Goal: Task Accomplishment & Management: Use online tool/utility

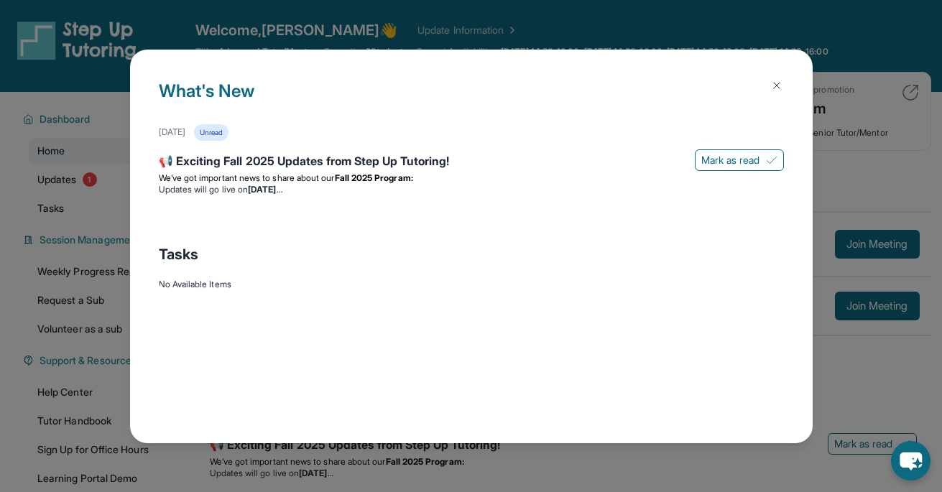
click at [781, 85] on img at bounding box center [776, 85] width 11 height 11
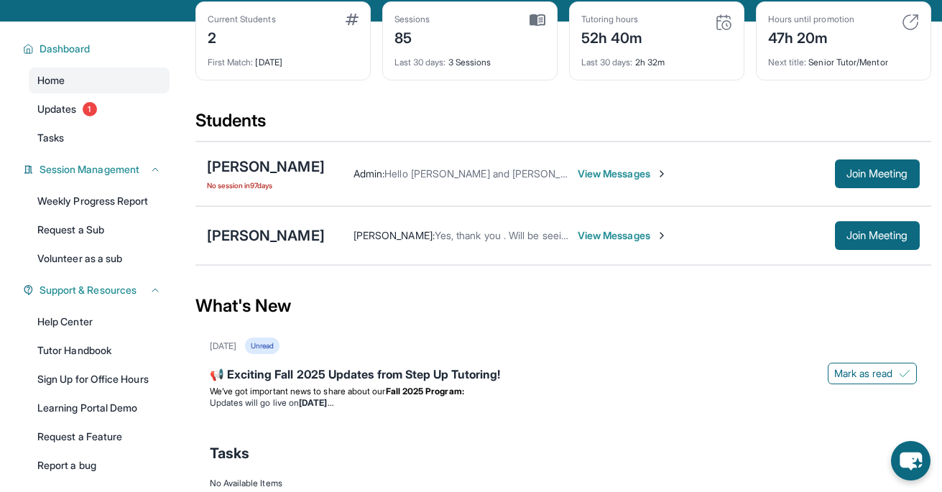
scroll to position [71, 0]
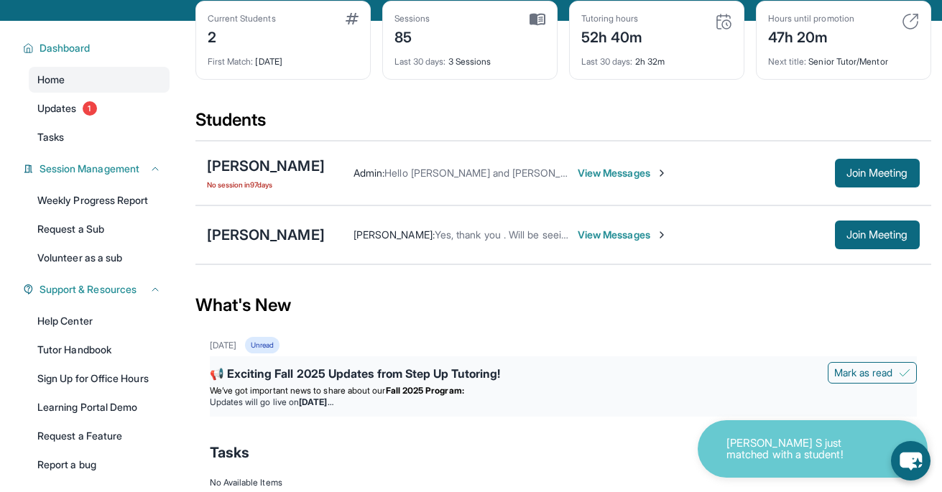
click at [447, 376] on div "📢 Exciting Fall 2025 Updates from Step Up Tutoring!" at bounding box center [563, 375] width 707 height 20
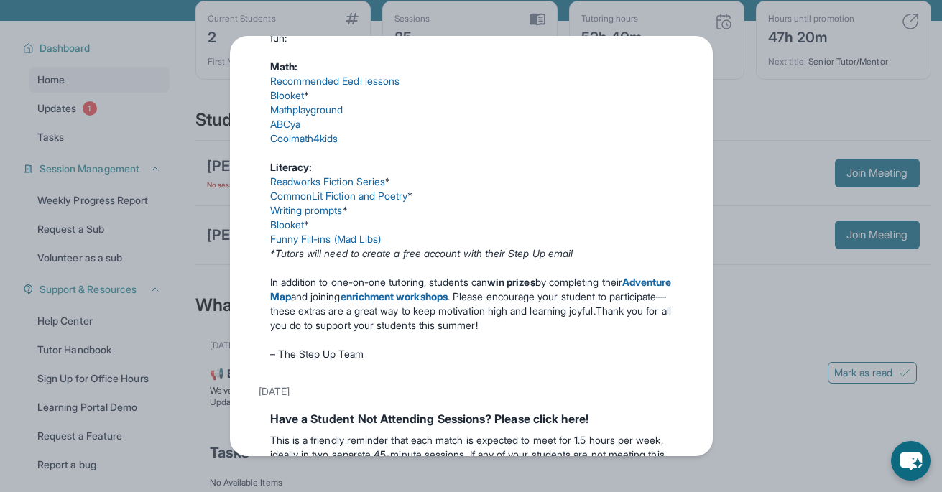
scroll to position [611, 0]
click at [383, 85] on link "Recommended Eedi lessons" at bounding box center [335, 79] width 130 height 12
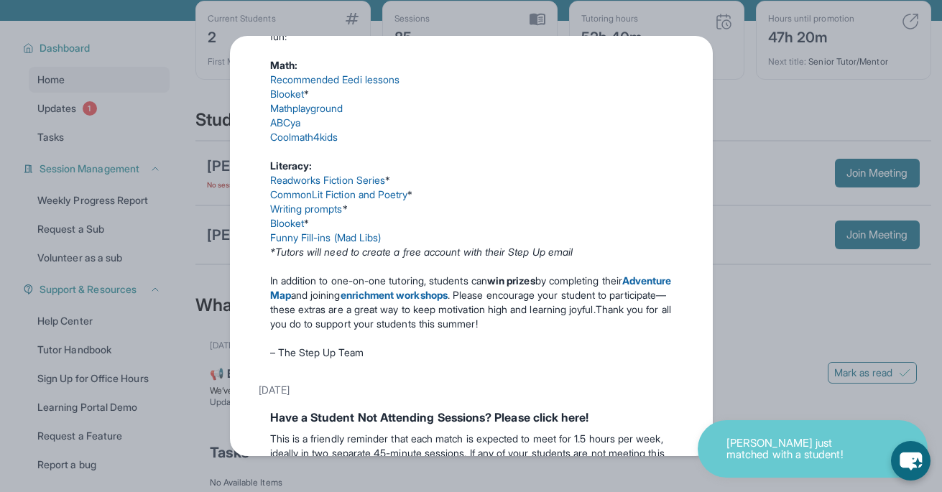
scroll to position [0, 0]
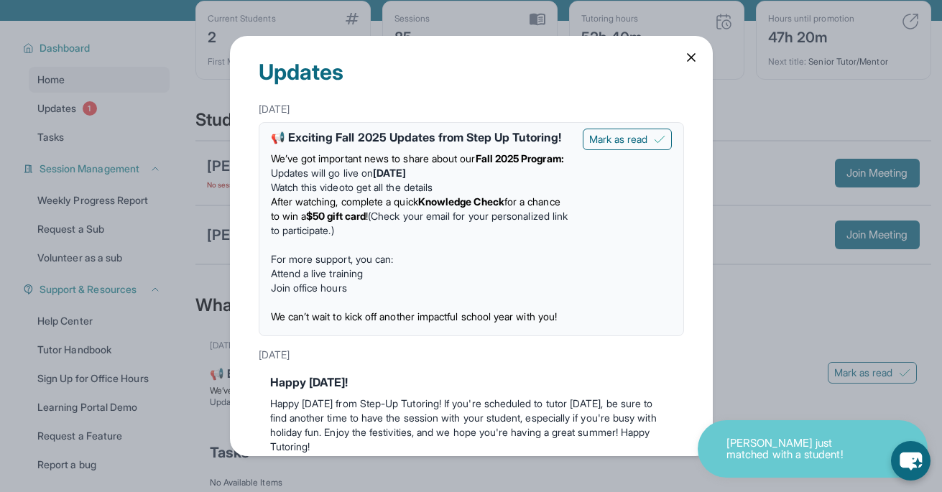
click at [689, 55] on icon at bounding box center [691, 57] width 14 height 14
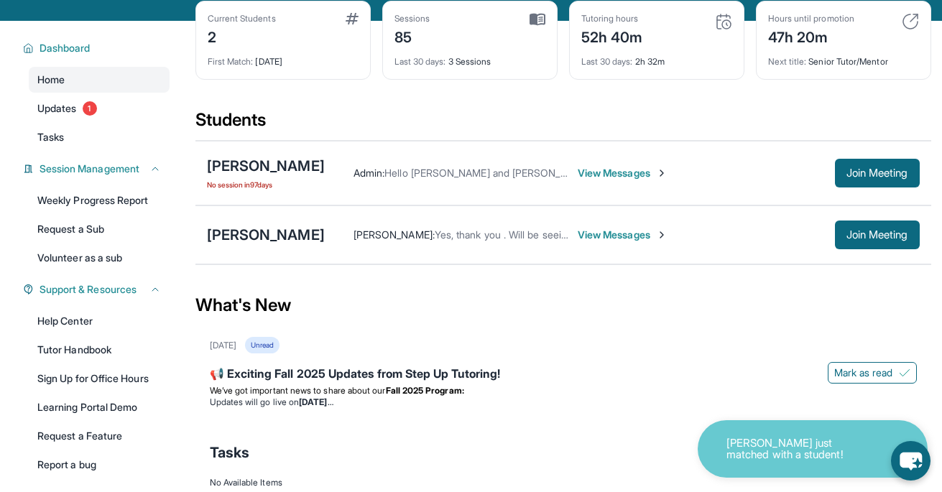
scroll to position [68, 0]
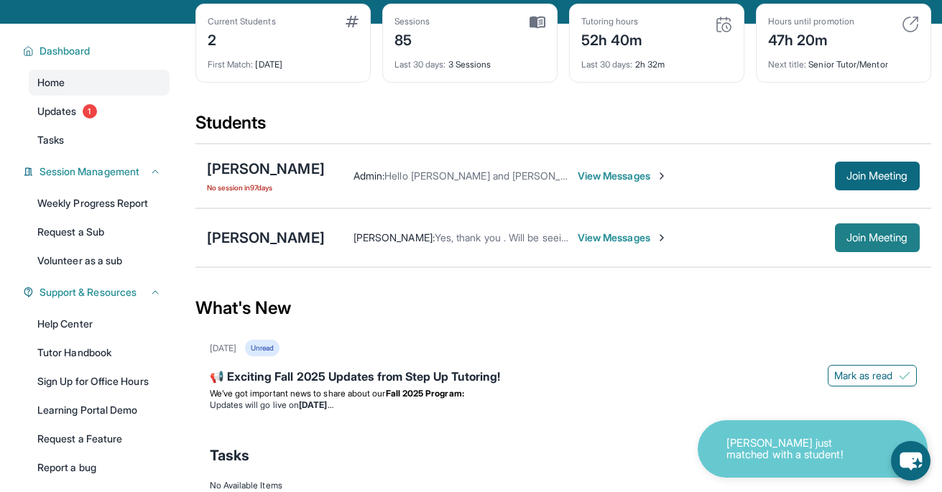
click at [855, 241] on span "Join Meeting" at bounding box center [877, 237] width 62 height 9
